Goal: Transaction & Acquisition: Register for event/course

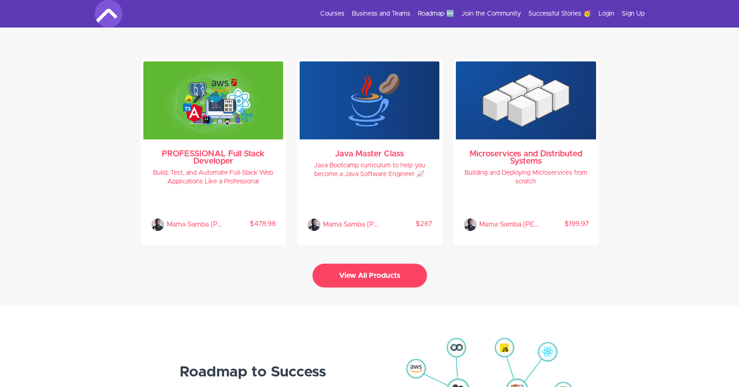
scroll to position [1908, 0]
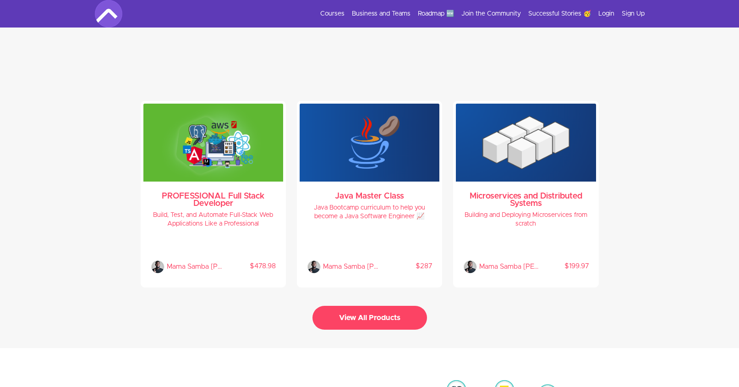
click at [393, 321] on button "View All Products" at bounding box center [370, 318] width 115 height 24
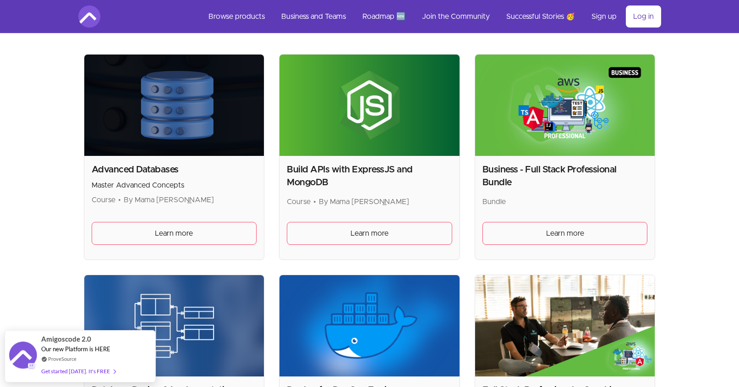
scroll to position [183, 0]
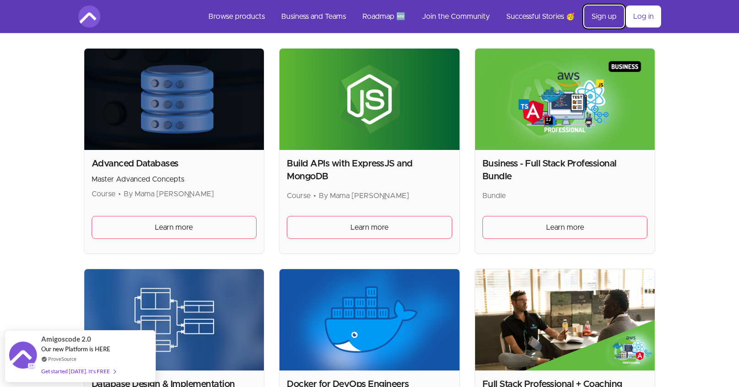
click at [607, 16] on link "Sign up" at bounding box center [605, 17] width 40 height 22
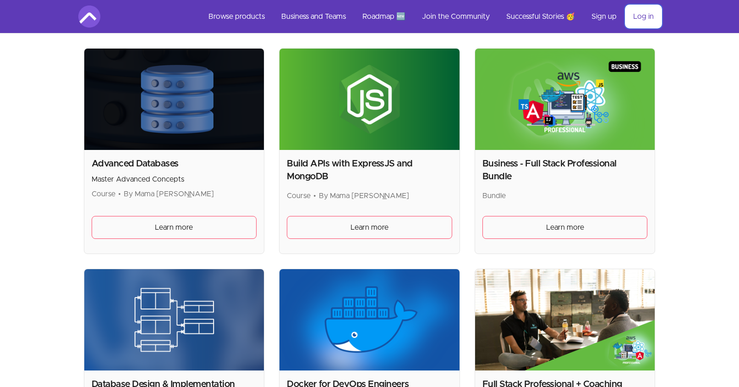
click at [646, 11] on link "Log in" at bounding box center [643, 17] width 35 height 22
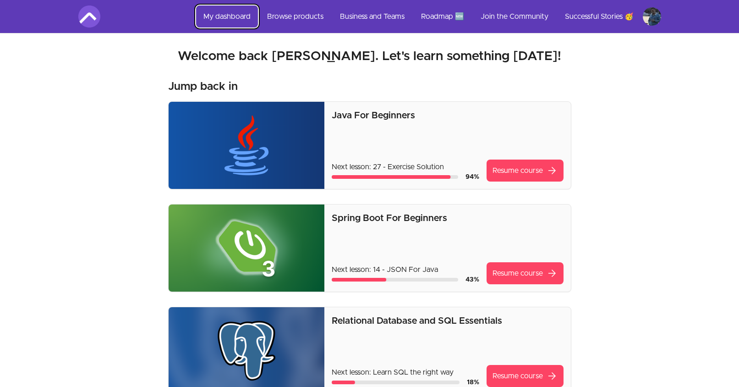
click at [233, 16] on link "My dashboard" at bounding box center [227, 17] width 62 height 22
click at [289, 20] on link "Browse products" at bounding box center [295, 17] width 71 height 22
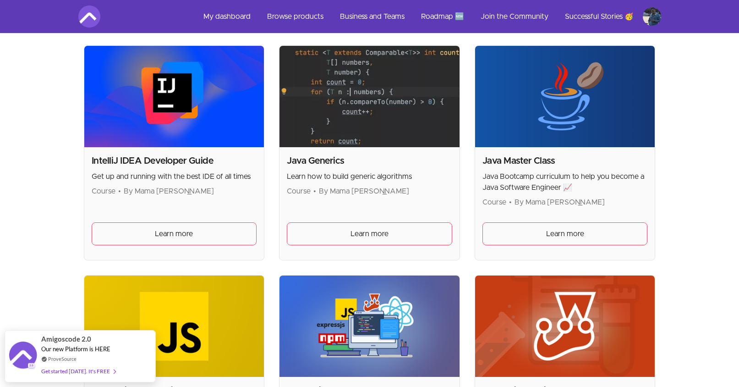
scroll to position [1137, 0]
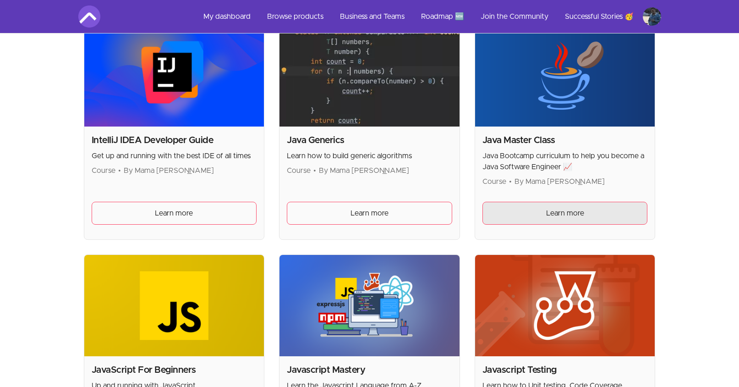
click at [542, 217] on link "Learn more" at bounding box center [565, 213] width 165 height 23
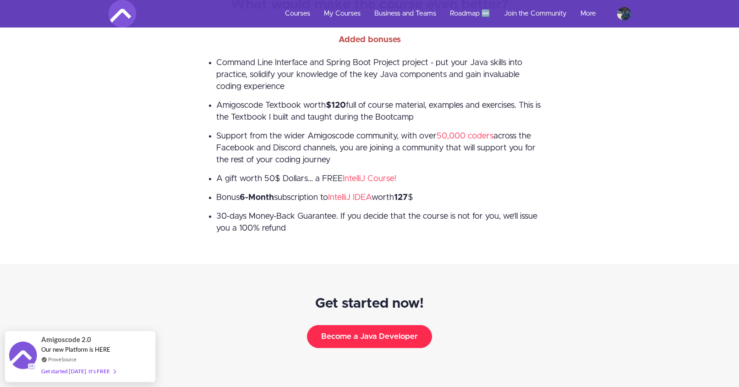
scroll to position [1918, 0]
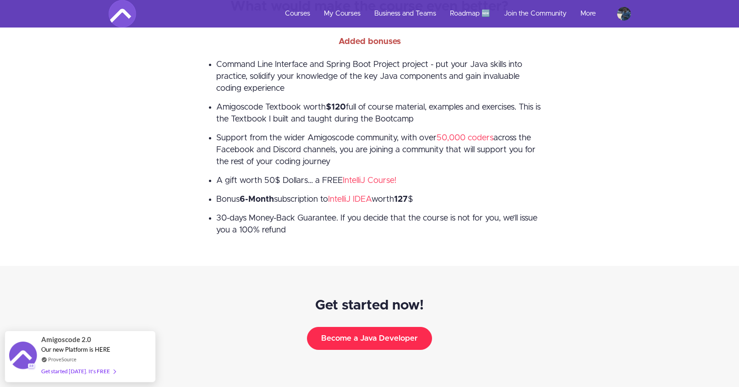
click at [381, 345] on button "Become a Java Developer" at bounding box center [369, 338] width 125 height 23
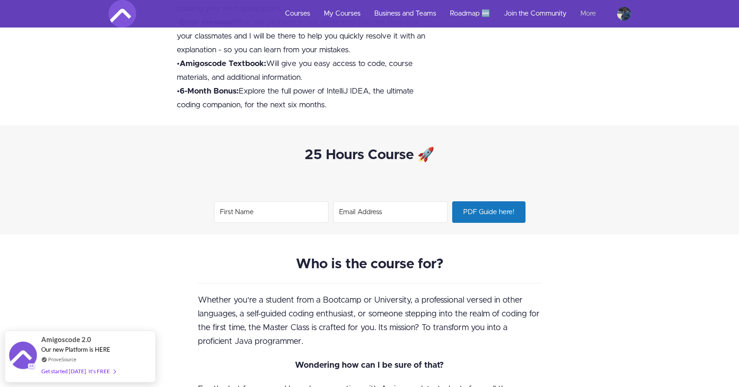
scroll to position [948, 0]
click at [482, 18] on link "Roadmap 🆕" at bounding box center [470, 14] width 54 height 28
